Goal: Navigation & Orientation: Find specific page/section

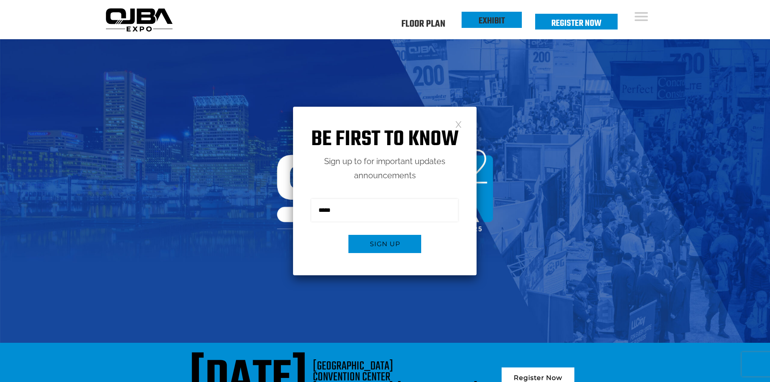
click at [381, 24] on link "EXHIBIT" at bounding box center [492, 21] width 26 height 14
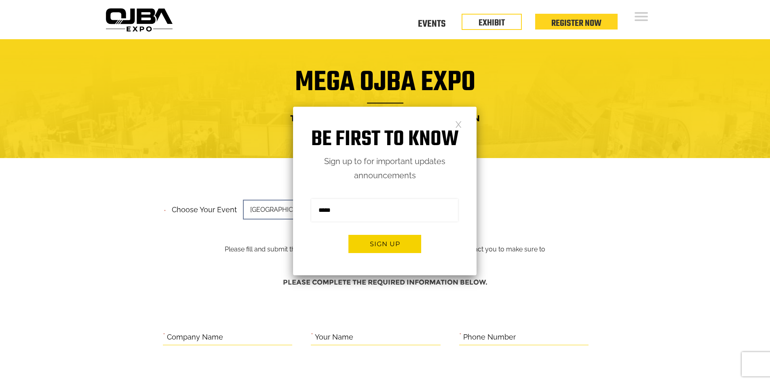
click at [460, 118] on div "Be first to know Sign up to for important updates announcements Sign me up for …" at bounding box center [385, 191] width 184 height 169
click at [458, 122] on link at bounding box center [458, 123] width 7 height 7
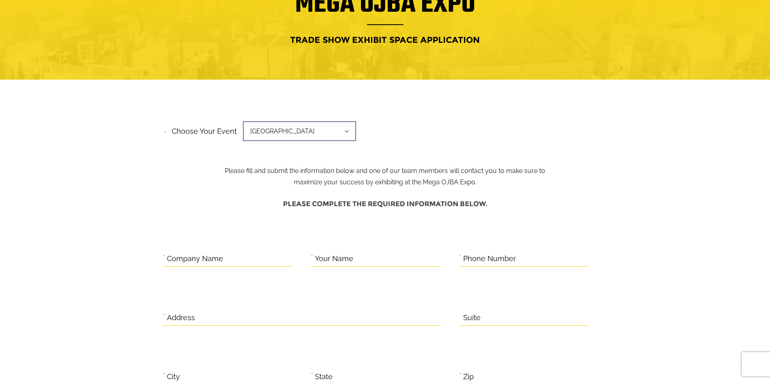
scroll to position [81, 0]
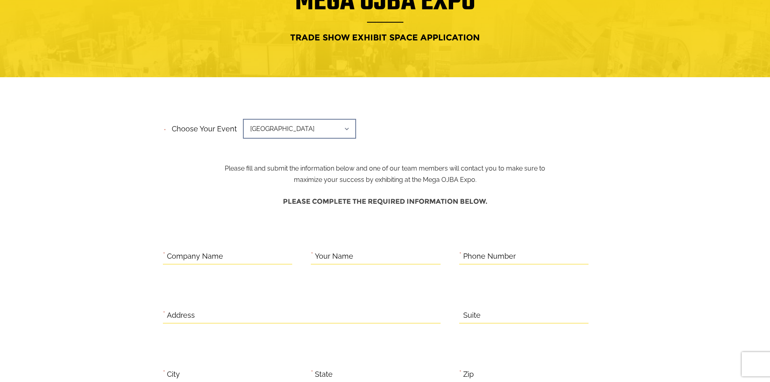
click at [340, 127] on span "Mid-Atlantic Region" at bounding box center [299, 129] width 113 height 20
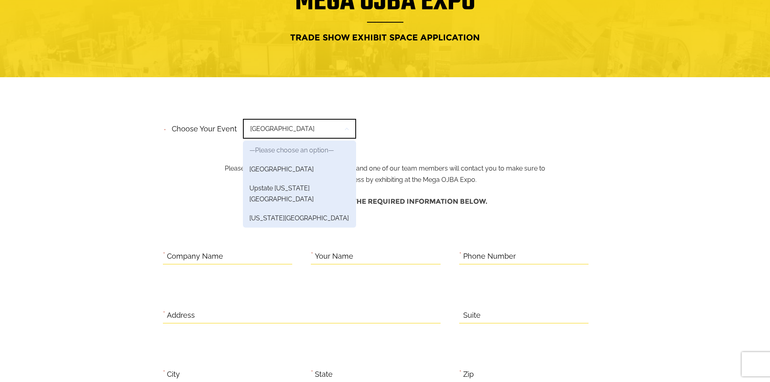
click at [444, 124] on div "**********" at bounding box center [385, 131] width 445 height 31
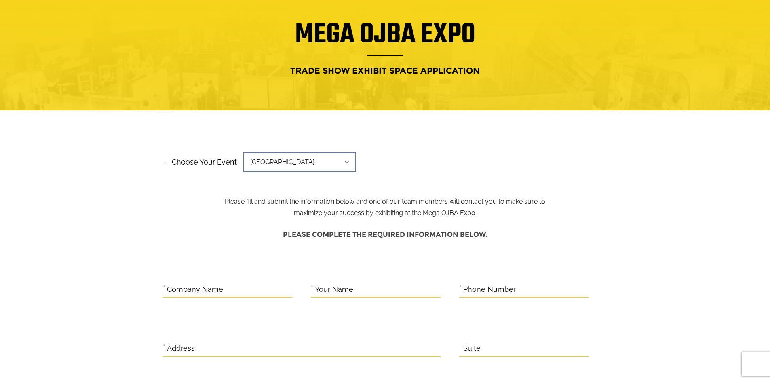
scroll to position [0, 0]
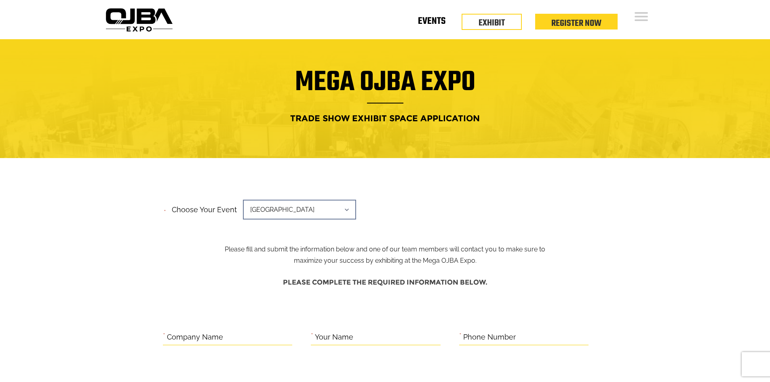
click at [435, 22] on link "Events" at bounding box center [431, 22] width 27 height 3
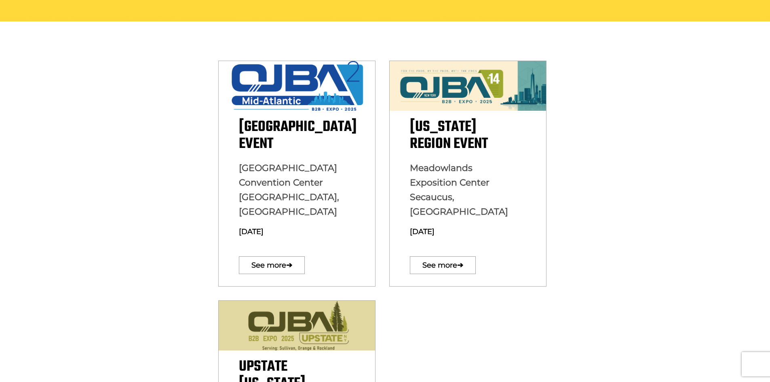
scroll to position [202, 0]
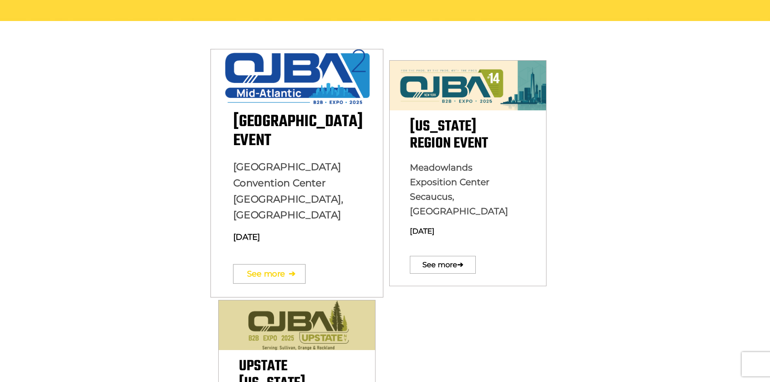
click at [280, 264] on link "See more ➔" at bounding box center [269, 273] width 72 height 19
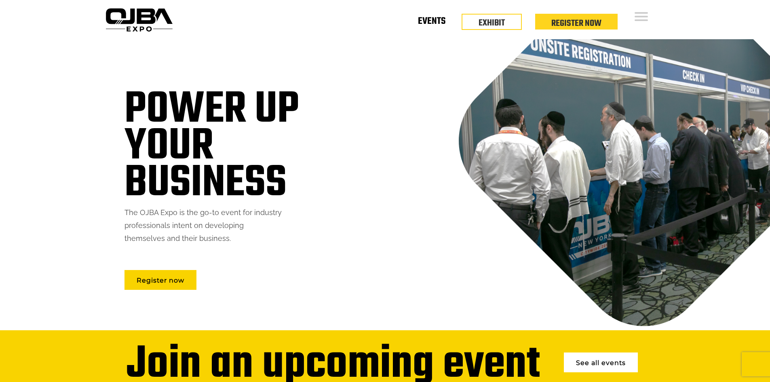
click at [428, 21] on link "Events" at bounding box center [431, 22] width 27 height 3
